Goal: Information Seeking & Learning: Learn about a topic

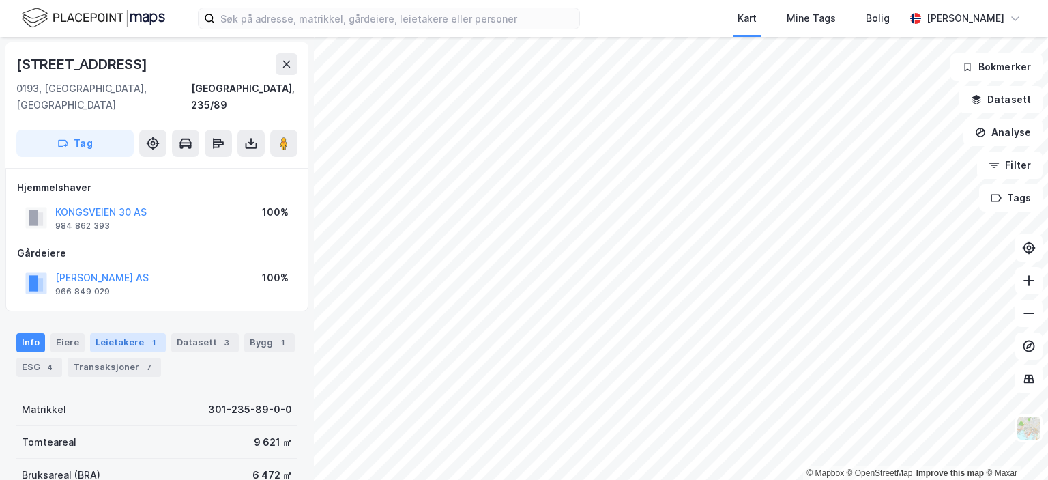
click at [128, 333] on div "Leietakere 1" at bounding box center [128, 342] width 76 height 19
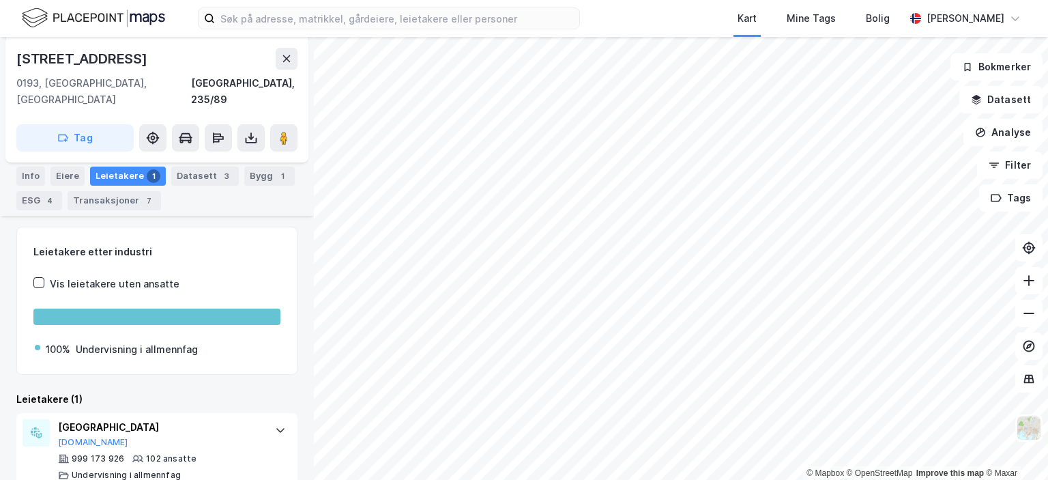
scroll to position [172, 0]
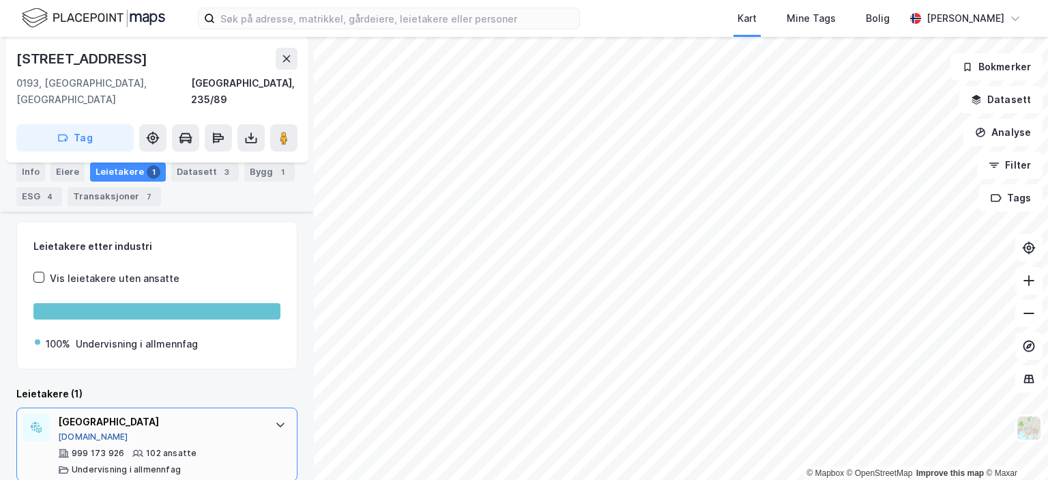
click at [89, 431] on button "[DOMAIN_NAME]" at bounding box center [93, 436] width 70 height 11
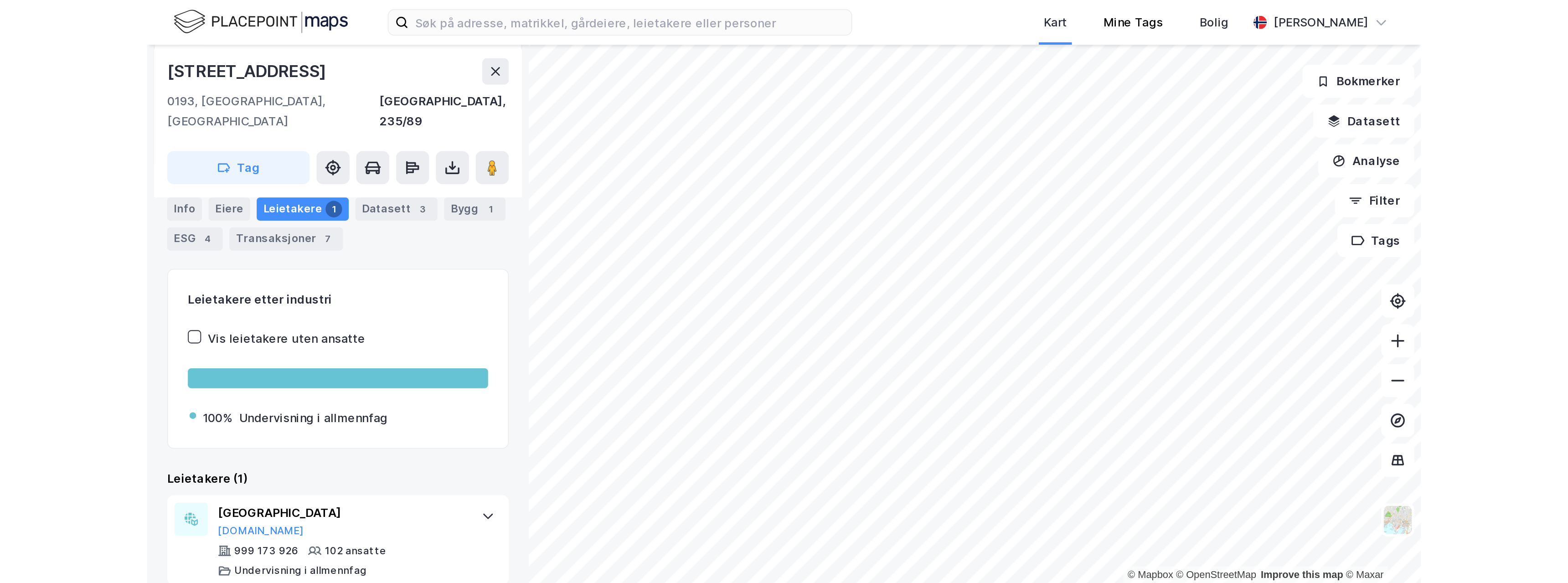
scroll to position [0, 0]
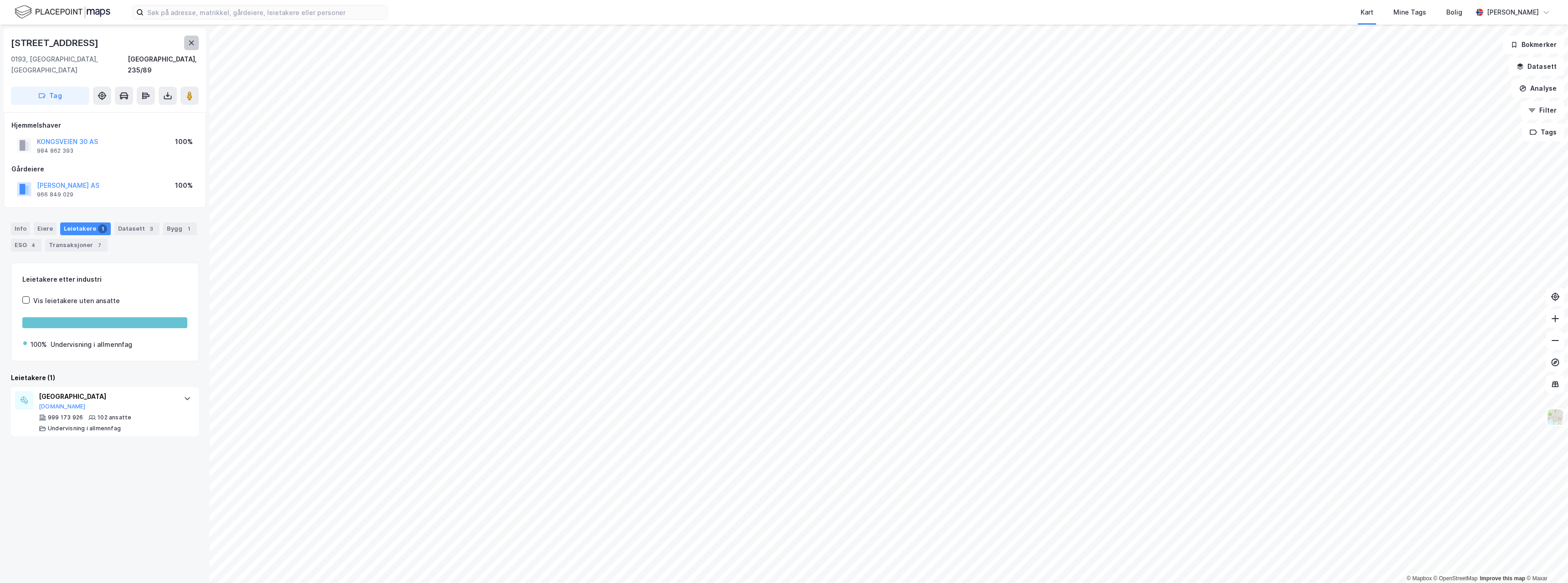
click at [192, 39] on icon at bounding box center [191, 43] width 7 height 7
